Goal: Navigation & Orientation: Find specific page/section

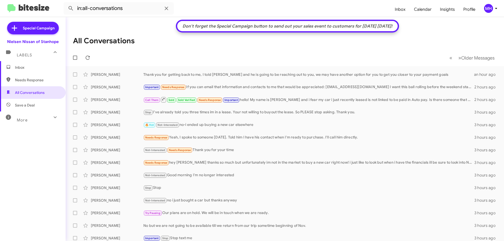
click at [26, 64] on span "Inbox" at bounding box center [33, 67] width 66 height 13
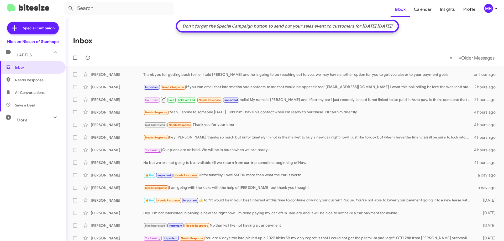
click at [30, 90] on span "All Conversations" at bounding box center [33, 92] width 66 height 13
type input "in:all-conversations"
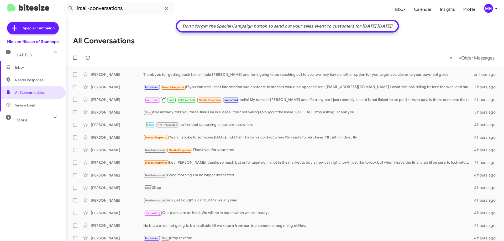
click at [14, 68] on span "Inbox" at bounding box center [33, 67] width 66 height 13
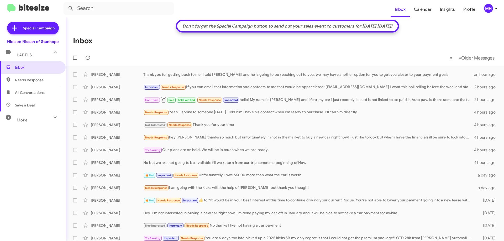
click at [24, 94] on span "All Conversations" at bounding box center [30, 92] width 30 height 5
type input "in:all-conversations"
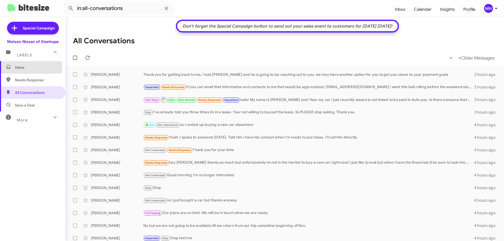
click at [23, 67] on span "Inbox" at bounding box center [37, 67] width 45 height 5
